Goal: Task Accomplishment & Management: Use online tool/utility

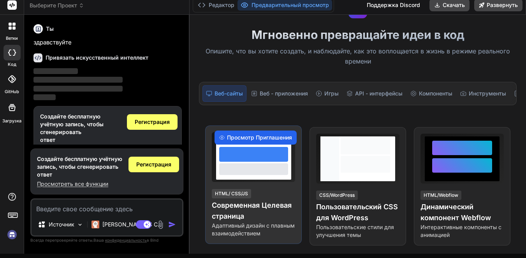
scroll to position [78, 0]
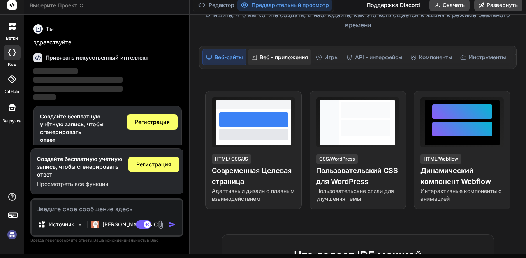
click at [280, 51] on div "Веб - приложения" at bounding box center [279, 57] width 63 height 16
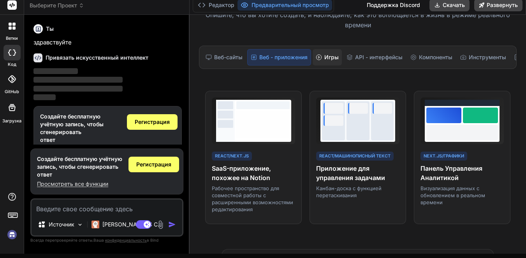
click at [328, 54] on ya-tr-span "Игры" at bounding box center [331, 57] width 14 height 8
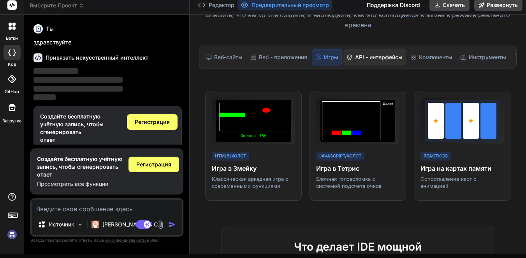
click at [358, 52] on div "API - интерфейсы" at bounding box center [374, 57] width 62 height 16
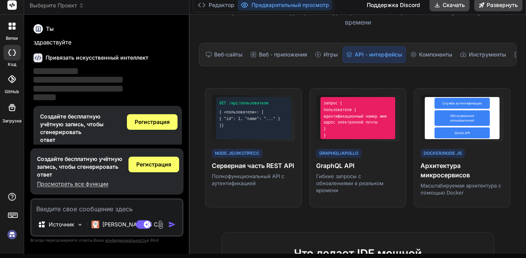
scroll to position [39, 0]
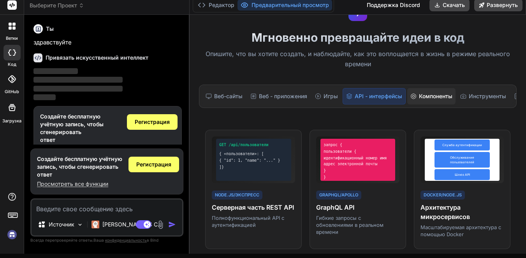
click at [416, 104] on div "Компоненты" at bounding box center [431, 96] width 48 height 16
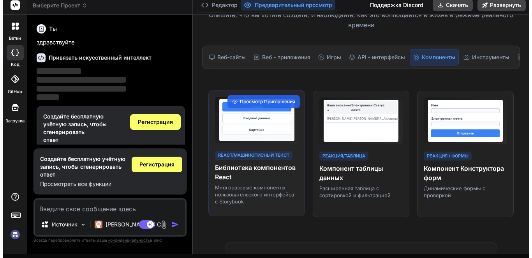
scroll to position [0, 0]
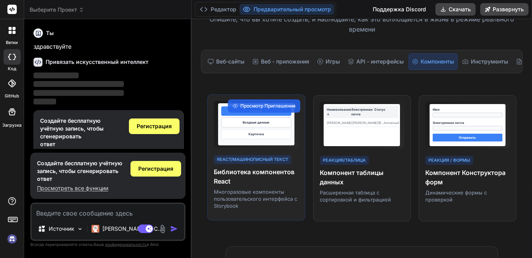
click at [275, 139] on div "Карточка" at bounding box center [256, 134] width 70 height 10
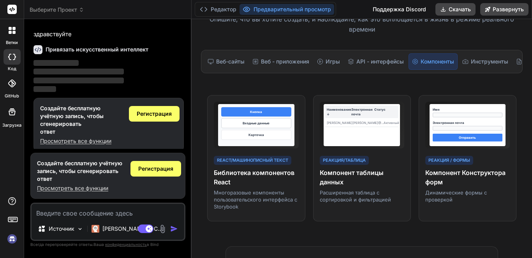
scroll to position [19, 0]
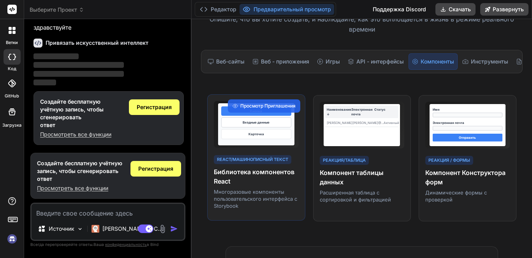
click at [270, 136] on div "Карточка" at bounding box center [256, 134] width 70 height 10
click at [266, 109] on span "Просмотр Приглашения" at bounding box center [267, 105] width 55 height 7
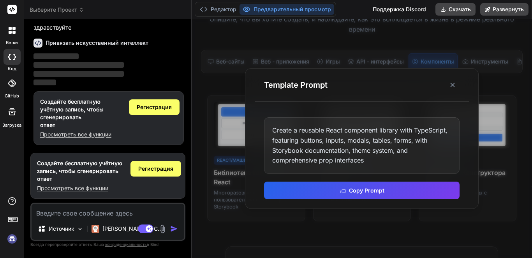
click at [326, 181] on div "Create a reusable React component library with TypeScript, featuring buttons, i…" at bounding box center [361, 158] width 214 height 100
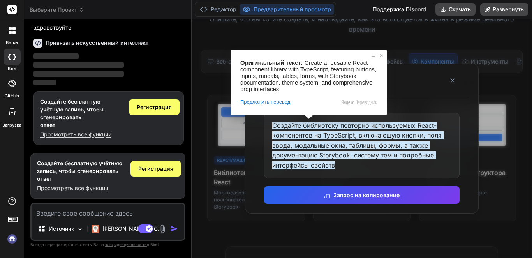
click at [309, 145] on ya-tr-span "Создайте библиотеку повторно используемых React-компонентов на TypeScript, вклю…" at bounding box center [357, 144] width 171 height 47
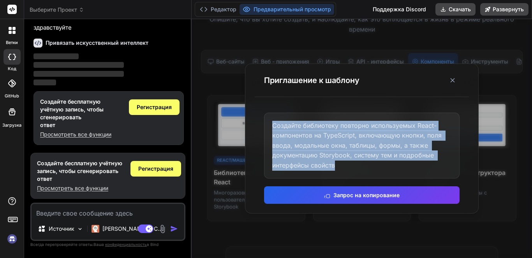
drag, startPoint x: 351, startPoint y: 165, endPoint x: 269, endPoint y: 116, distance: 95.5
click at [269, 116] on div "Создайте библиотеку повторно используемых React-компонентов на TypeScript, вклю…" at bounding box center [361, 145] width 195 height 66
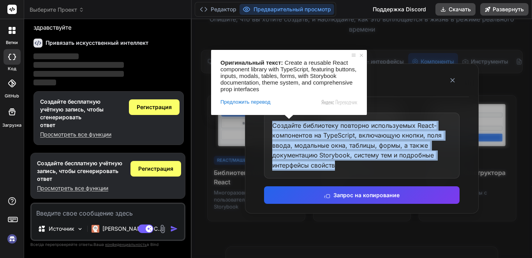
copy ya-tr-span "Создайте библиотеку повторно используемых React-компонентов на TypeScript, вклю…"
click at [455, 80] on icon at bounding box center [452, 80] width 8 height 8
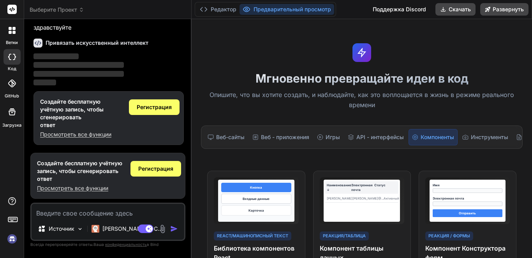
scroll to position [0, 0]
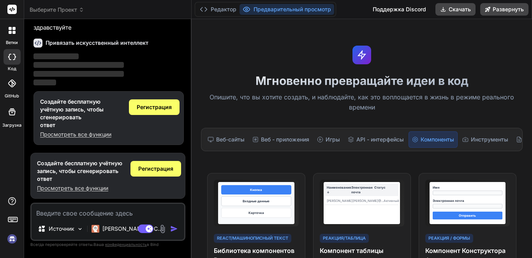
click at [216, 4] on div "Редактор Предварительный просмотр" at bounding box center [265, 9] width 141 height 15
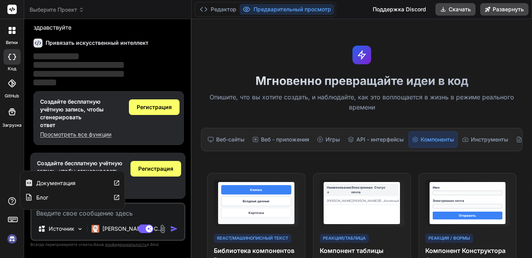
click at [10, 237] on img at bounding box center [11, 238] width 13 height 13
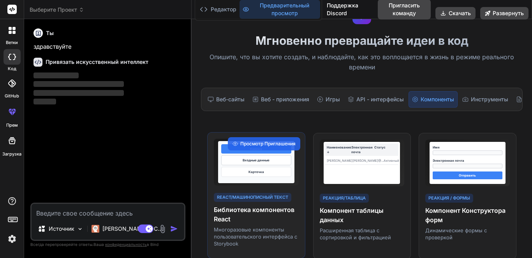
scroll to position [78, 0]
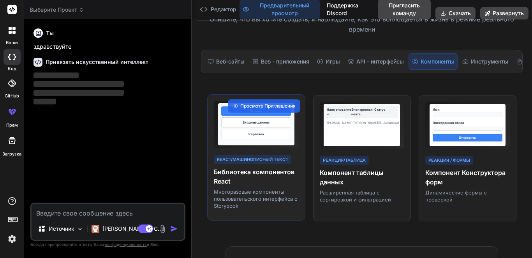
click at [242, 162] on ya-tr-span "React/Машинописный текст" at bounding box center [252, 158] width 71 height 5
click at [264, 145] on div "Кнопка Входные данные Карточка" at bounding box center [256, 124] width 76 height 42
click at [277, 109] on ya-tr-span "Просмотр Приглашения" at bounding box center [267, 106] width 55 height 6
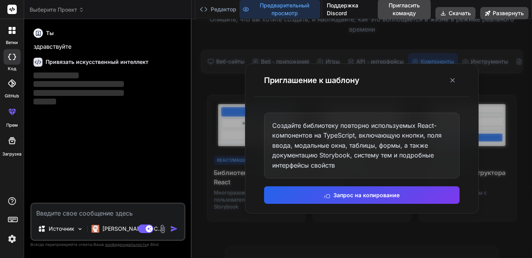
click at [311, 180] on div "Создайте библиотеку повторно используемых React-компонентов на TypeScript, вклю…" at bounding box center [361, 158] width 214 height 110
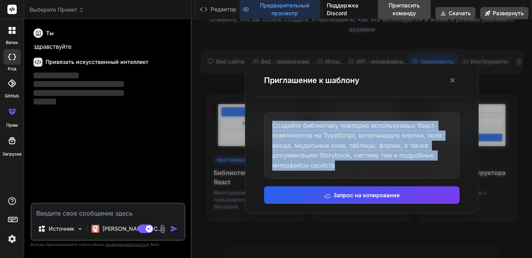
drag, startPoint x: 349, startPoint y: 168, endPoint x: 267, endPoint y: 116, distance: 98.0
click at [267, 116] on div "Создайте библиотеку повторно используемых React-компонентов на TypeScript, вклю…" at bounding box center [361, 145] width 195 height 66
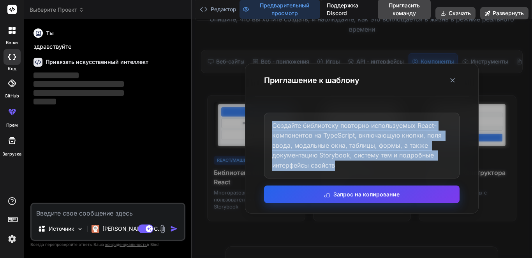
click at [333, 192] on ya-tr-span "Запрос на копирование" at bounding box center [366, 194] width 66 height 8
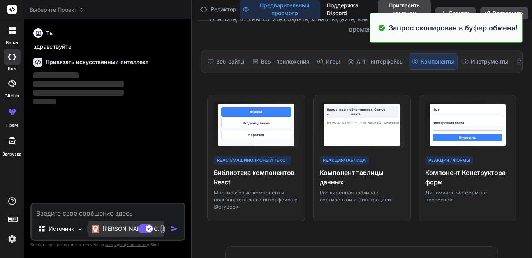
click at [109, 225] on ya-tr-span "[PERSON_NAME] 4 С.." at bounding box center [131, 228] width 58 height 7
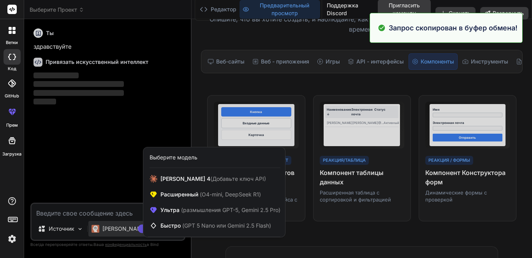
click at [117, 204] on div at bounding box center [266, 129] width 532 height 258
type textarea "x"
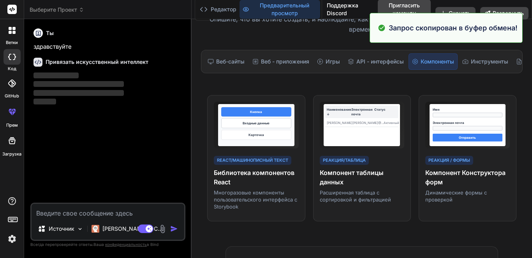
click at [117, 208] on textarea at bounding box center [108, 211] width 153 height 14
paste textarea "Create a reusable React component library with TypeScript, featuring buttons, i…"
type textarea "Create a reusable React component library with TypeScript, featuring buttons, i…"
type textarea "x"
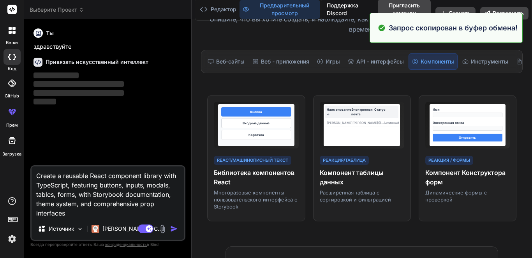
type textarea "Create a reusable React component library with TypeScript, featuring buttons, i…"
click at [175, 224] on div "Режим агента. Когда этот переключатель активирован, ИИ автоматически принимает …" at bounding box center [158, 228] width 45 height 9
click at [173, 226] on img "button" at bounding box center [174, 229] width 8 height 8
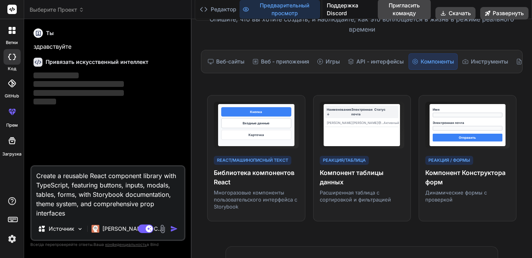
click at [170, 228] on img "button" at bounding box center [174, 229] width 8 height 8
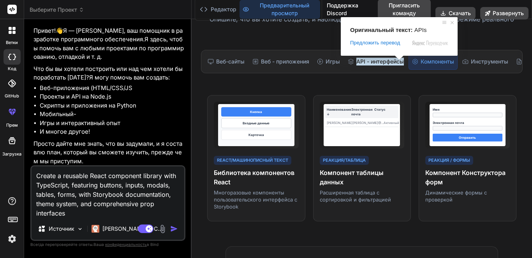
scroll to position [47, 0]
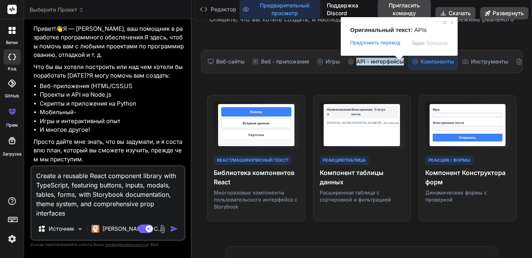
click at [167, 226] on img at bounding box center [162, 228] width 9 height 9
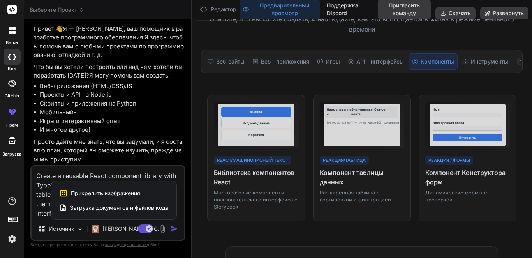
click at [172, 230] on div at bounding box center [266, 129] width 532 height 258
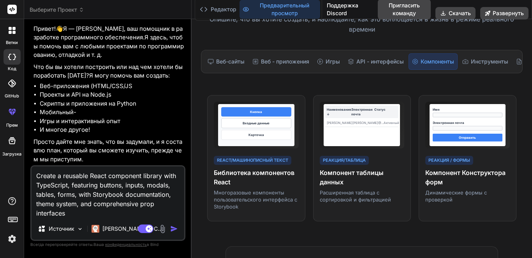
click at [173, 231] on img "button" at bounding box center [174, 229] width 8 height 8
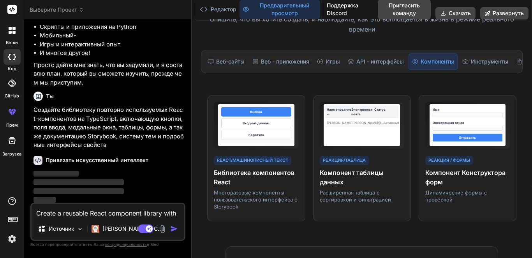
scroll to position [125, 0]
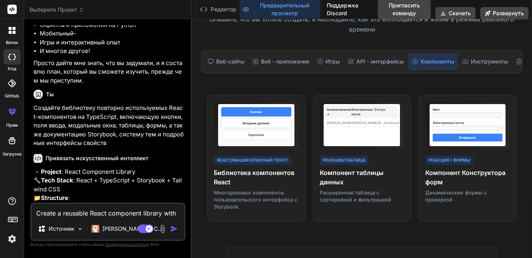
type textarea "x"
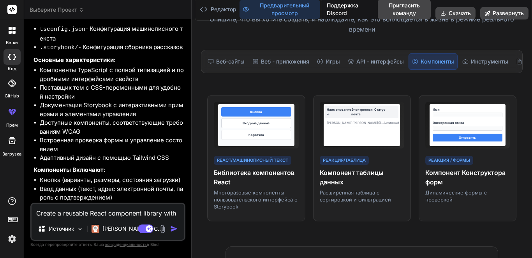
scroll to position [430, 0]
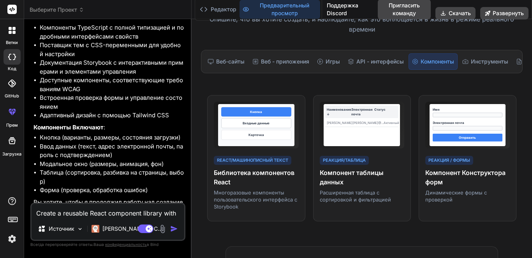
click at [106, 205] on textarea "Create a reusable React component library with TypeScript, featuring buttons, i…" at bounding box center [108, 211] width 153 height 14
type textarea "l"
type textarea "x"
type textarea "lf"
type textarea "x"
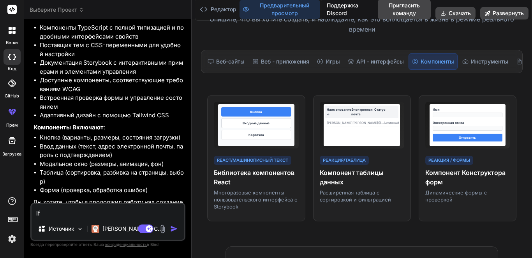
type textarea "д"
type textarea "x"
type textarea "да"
type textarea "x"
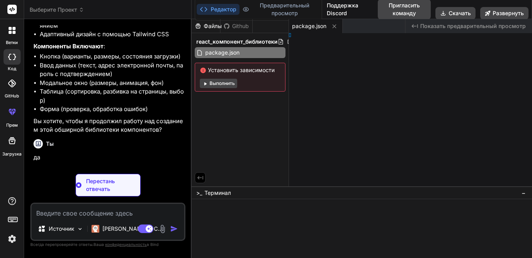
type textarea "x"
type textarea "n" }] }"
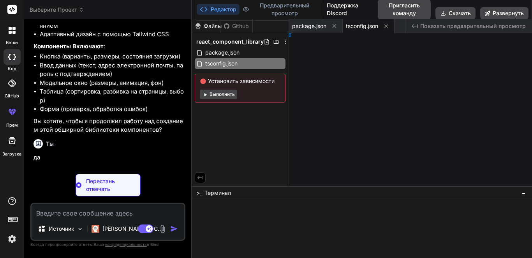
type textarea "x"
type textarea ""] }"
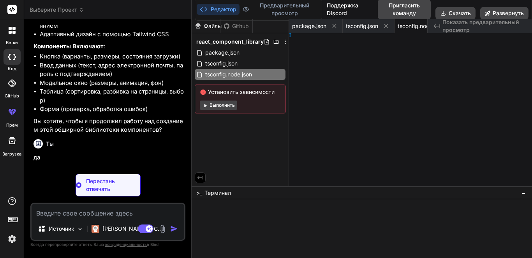
type textarea "x"
type textarea "} })"
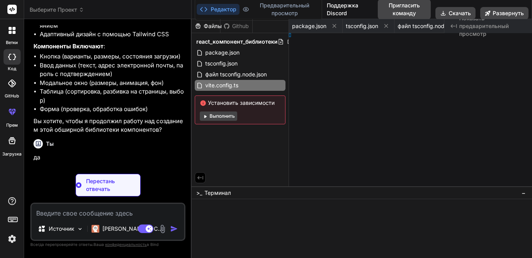
type textarea "x"
type textarea "s: [], }"
type textarea "x"
type textarea "}, }"
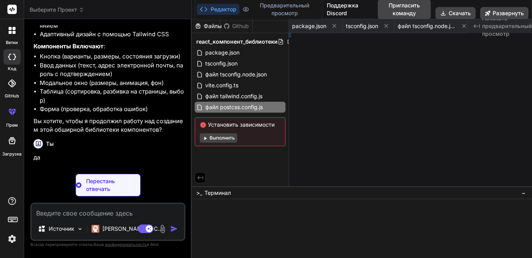
type textarea "x"
type textarea "orm'"
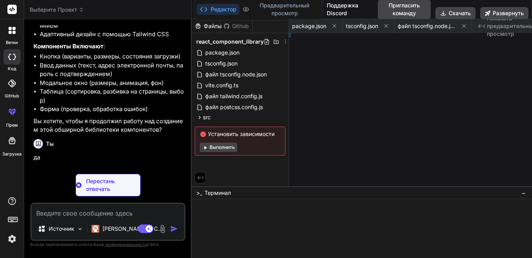
type textarea "x"
type textarea "d }"
type textarea "x"
type textarea "olean }"
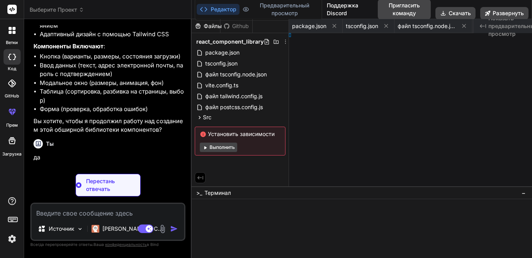
type textarea "x"
type textarea "tring }"
type textarea "x"
type textarea "de }"
type textarea "x"
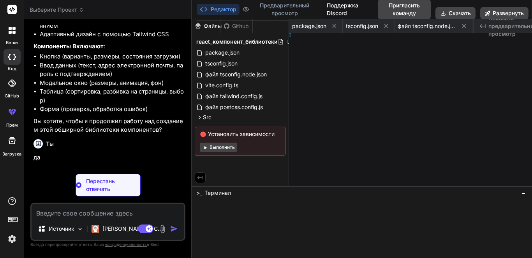
type textarea "m' } }"
type textarea "x"
type textarea "text }"
type textarea "x"
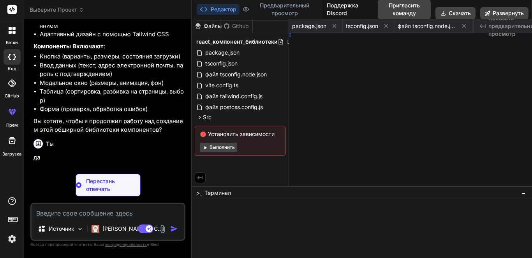
type textarea "reset } }"
type textarea "x"
type textarea "ton> ) })"
type textarea "x"
type textarea ") })"
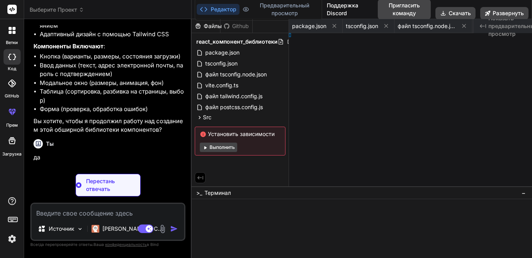
type textarea "x"
type textarea "v> ) }"
type textarea "x"
type textarea "{children} </div> </div> </div> ) }"
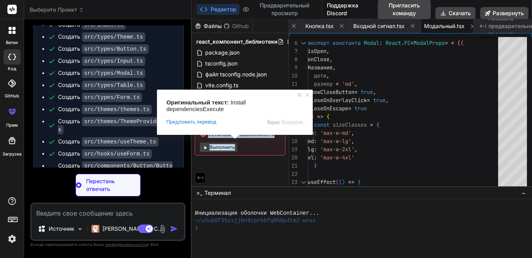
scroll to position [835, 0]
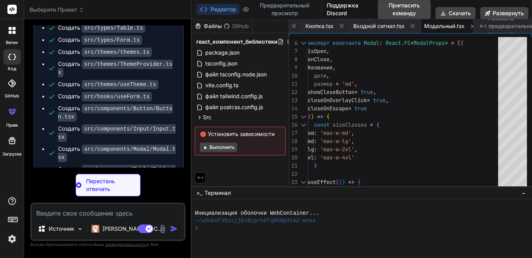
click at [239, 7] on button "Редактор" at bounding box center [217, 9] width 43 height 11
click at [222, 16] on div "Редактор Предварительный просмотр Отключено до тех пор, пока не будет создан пр…" at bounding box center [258, 9] width 127 height 23
click at [225, 11] on ya-tr-span "Редактор" at bounding box center [224, 9] width 26 height 8
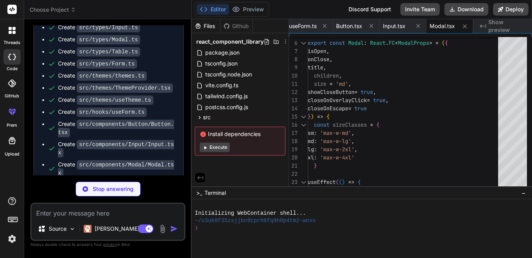
type textarea "x"
type textarea "</div> </div> )} </div> ) }"
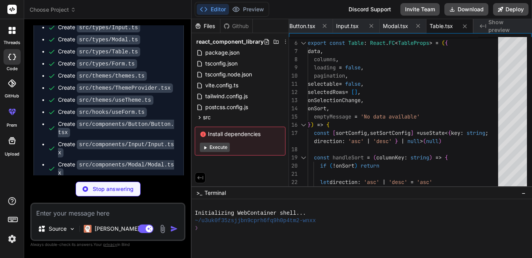
scroll to position [736, 0]
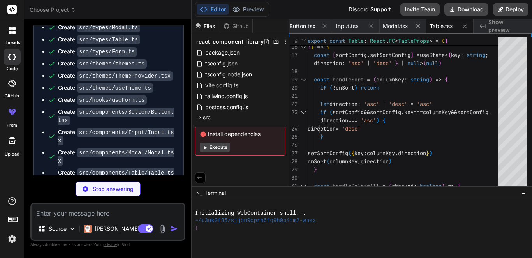
type textarea "x"
type textarea "</Button> </form> ) }"
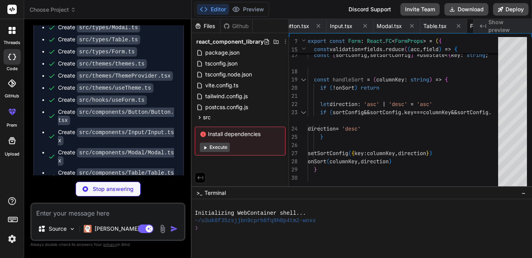
type textarea "x"
type textarea "}"
type textarea "x"
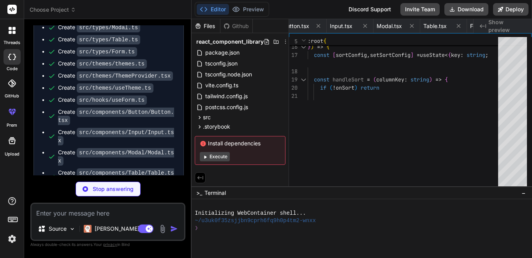
type textarea "x"
type textarea "name: 'dark', value: '#0f172a', }, ], }, }, } export default preview"
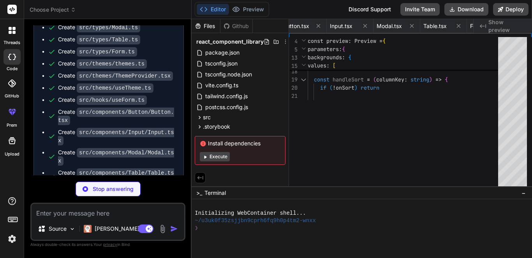
type textarea "x"
type textarea "}"
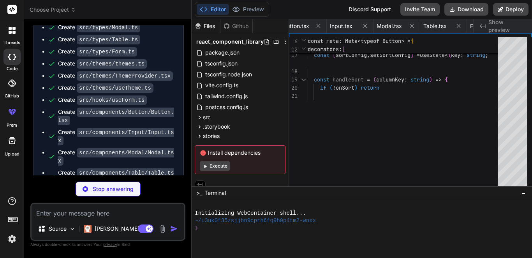
type textarea "x"
type textarea "<Input label="Large" size="lg" placeholder="Large input" /> </div> ), }"
type textarea "x"
type textarea "</> ) }, }"
type textarea "x"
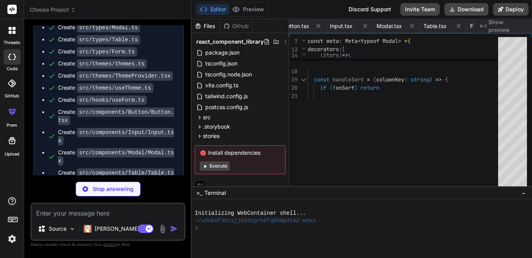
type textarea "onPageChange: (page) => console.log('Page:', page), }, }, }"
type textarea "x"
type textarea "}"
type textarea "x"
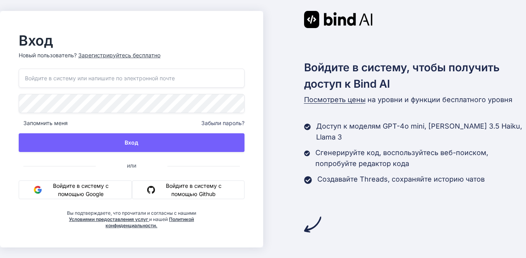
click at [105, 91] on div "Запомнить меня Забыли пароль? Вход или Войдите в систему с помощью Google Войди…" at bounding box center [132, 148] width 226 height 160
drag, startPoint x: 233, startPoint y: 232, endPoint x: 229, endPoint y: 224, distance: 9.8
click at [233, 233] on div "Вход Новый пользователь? Зарегистрируйтесь бесплатно Запомнить меня Забыли паро…" at bounding box center [132, 136] width 253 height 222
click at [93, 56] on ya-tr-span "Зарегистрируйтесь бесплатно" at bounding box center [119, 55] width 82 height 7
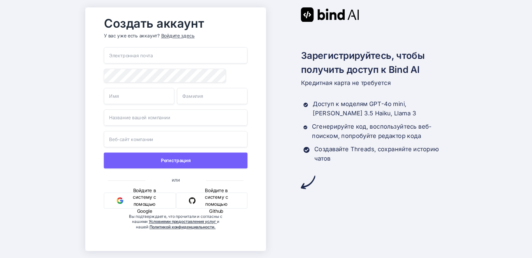
click at [183, 58] on input "email" at bounding box center [176, 55] width 144 height 16
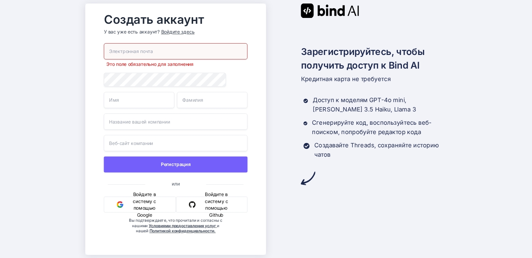
paste input "hgfslbj564@mysti.fyi"
type input "hgfslbj564@mysti.fyi"
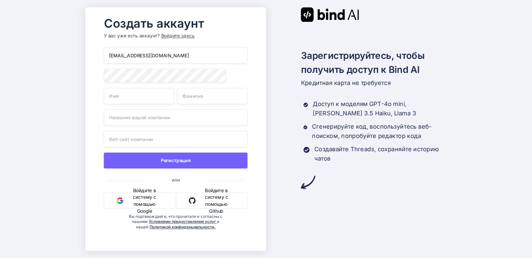
click at [39, 73] on div "Создать аккаунт У вас уже есть аккаунт? Войдите здесь hgfslbj564@mysti.fyi Реги…" at bounding box center [266, 129] width 532 height 258
drag, startPoint x: 185, startPoint y: 57, endPoint x: 28, endPoint y: 60, distance: 156.8
click at [30, 60] on div "Создать аккаунт У вас уже есть аккаунт? Войдите здесь hgfslbj564@mysti.fyi Реги…" at bounding box center [266, 129] width 532 height 258
click at [107, 65] on div "Регистрация или Войдите в систему с помощью Google Войдите в систему с помощью …" at bounding box center [176, 146] width 144 height 198
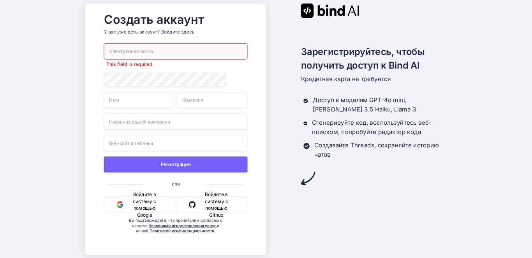
drag, startPoint x: 107, startPoint y: 65, endPoint x: 7, endPoint y: 78, distance: 100.4
click at [126, 89] on div "This field is required Регистрация или Войдите в систему с помощью Google Войди…" at bounding box center [176, 146] width 144 height 206
click at [31, 78] on div "Создать аккаунт У вас уже есть аккаунт? Войдите здесь This field is required Ре…" at bounding box center [266, 129] width 532 height 258
click at [144, 64] on div "This field is required Регистрация или Войдите в систему с помощью Google Войди…" at bounding box center [174, 146] width 142 height 206
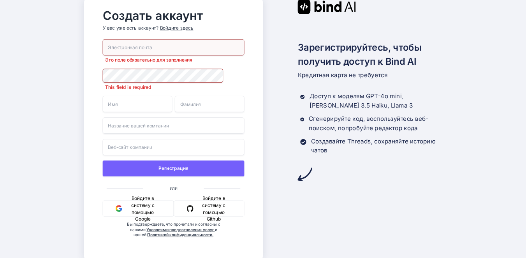
click at [146, 58] on ya-tr-span "Это поле обязательно для заполнения" at bounding box center [148, 59] width 87 height 5
click at [144, 49] on input "email" at bounding box center [174, 47] width 142 height 16
paste input "hgfslbj564@mysti.fyi"
type input "hgfslbj564@mysti.fyi"
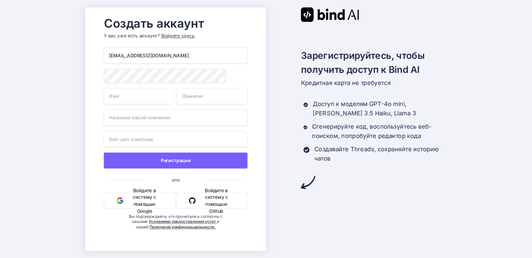
click at [135, 100] on input "text" at bounding box center [139, 96] width 70 height 16
type input "egwg"
click at [214, 103] on input "text" at bounding box center [212, 96] width 70 height 16
type input "eg"
click at [170, 129] on div "hgfslbj564@mysti.fyi egwg eg Регистрация или Войдите в систему с помощью Google…" at bounding box center [176, 146] width 144 height 198
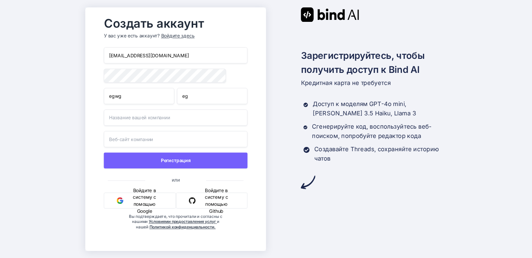
click at [169, 120] on input "text" at bounding box center [176, 117] width 144 height 16
type input "ewg"
click at [166, 142] on input "text" at bounding box center [176, 139] width 144 height 16
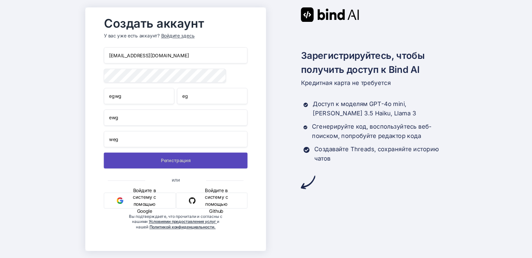
type input "weg"
click at [161, 163] on ya-tr-span "Регистрация" at bounding box center [176, 159] width 30 height 7
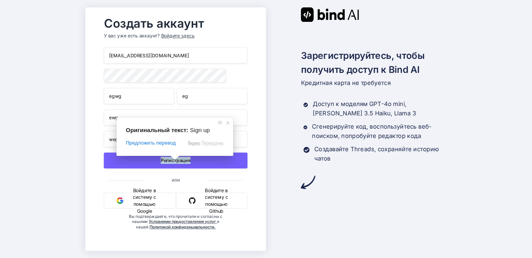
click at [271, 179] on div "Зарегистрируйтесь, чтобы получить доступ к Bind AI Кредитная карта не требуется…" at bounding box center [356, 98] width 181 height 182
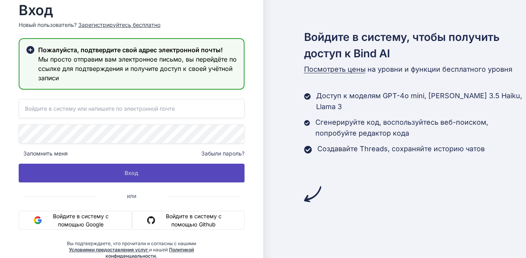
type input "hgfslbj564@mysti.fyi"
click at [105, 175] on button "Вход" at bounding box center [132, 172] width 226 height 19
click at [203, 172] on button "Вход" at bounding box center [132, 172] width 226 height 19
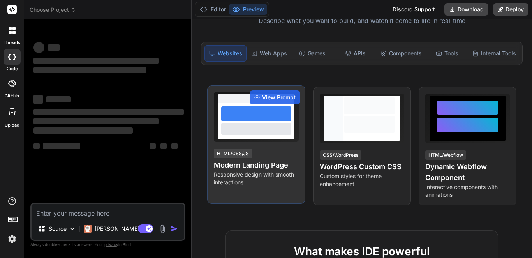
scroll to position [78, 0]
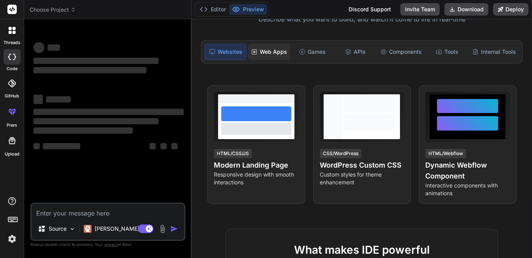
click at [269, 58] on div "Web Apps" at bounding box center [269, 52] width 42 height 16
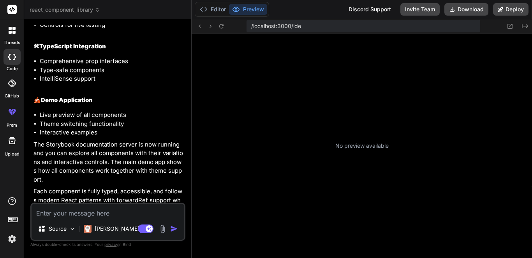
scroll to position [111, 0]
type textarea "x"
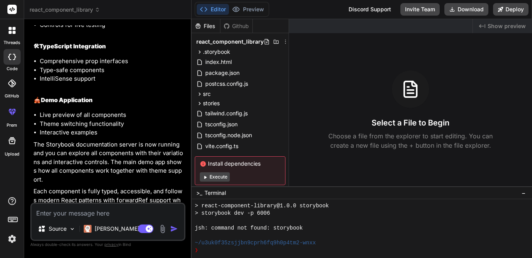
click at [385, 83] on div "Select a File to Begin Choose a file from the explorer to start editing. You ca…" at bounding box center [410, 109] width 243 height 79
